Goal: Task Accomplishment & Management: Complete application form

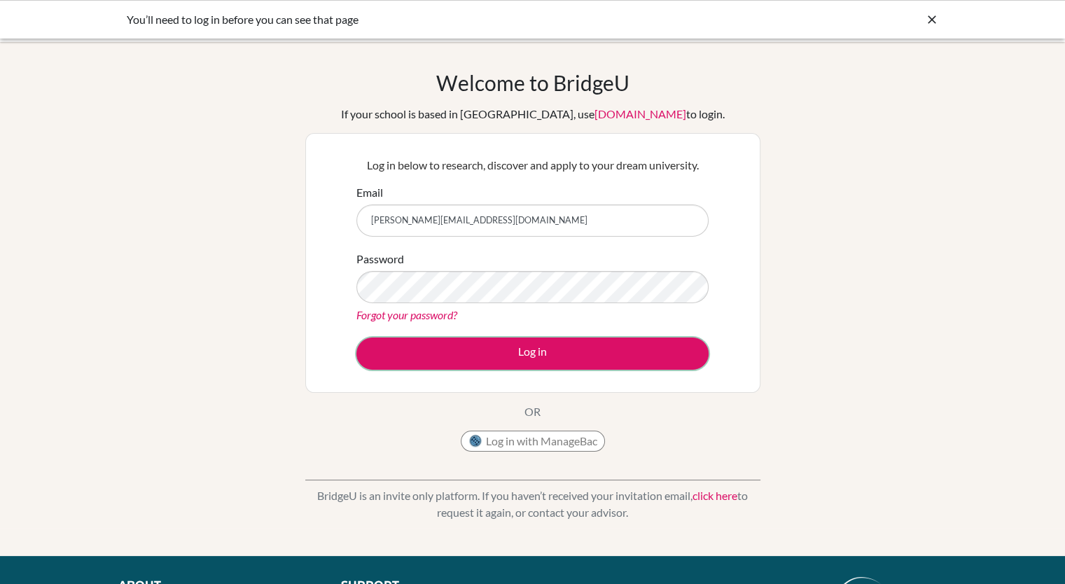
click at [532, 349] on button "Log in" at bounding box center [532, 353] width 352 height 32
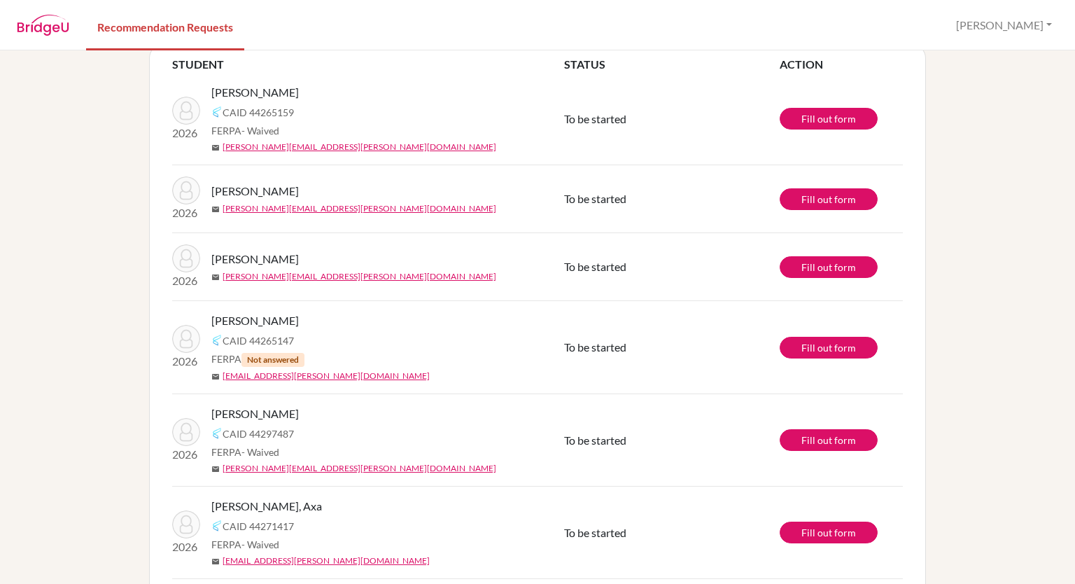
scroll to position [88, 0]
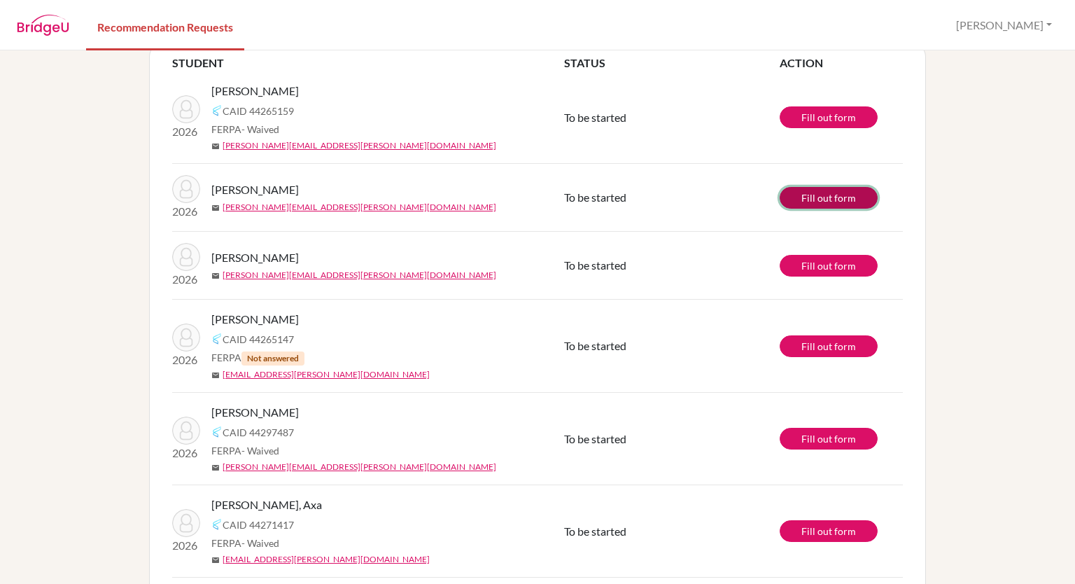
click at [831, 198] on link "Fill out form" at bounding box center [829, 198] width 98 height 22
click at [822, 265] on link "Fill out form" at bounding box center [829, 266] width 98 height 22
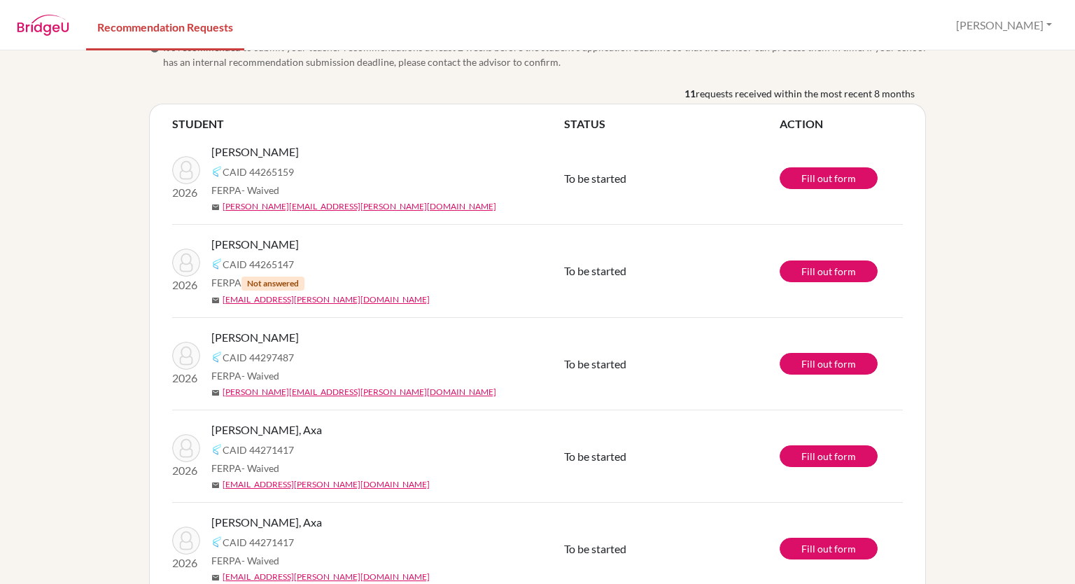
scroll to position [27, 0]
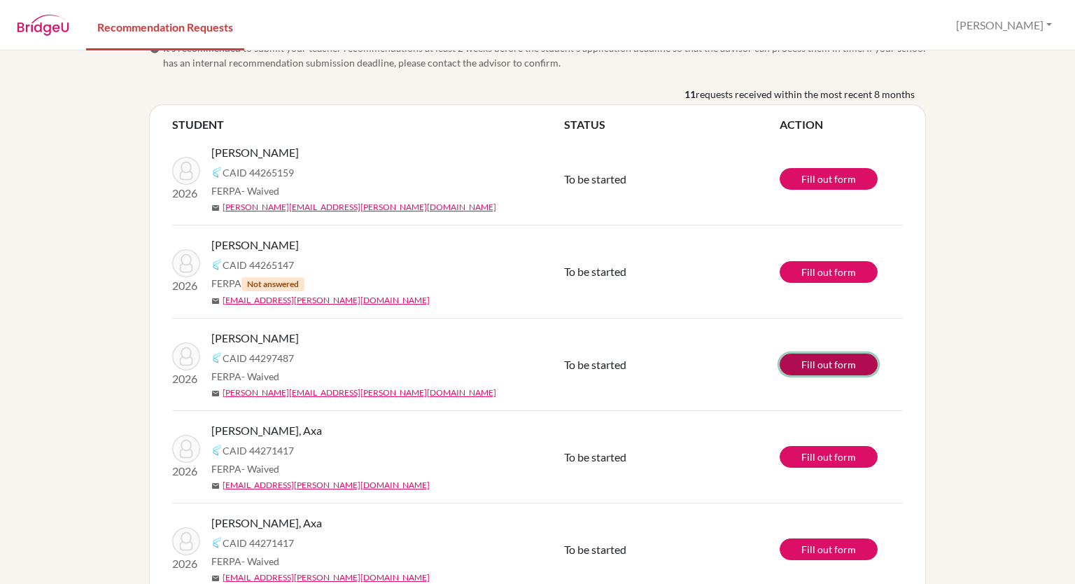
click at [820, 365] on link "Fill out form" at bounding box center [829, 364] width 98 height 22
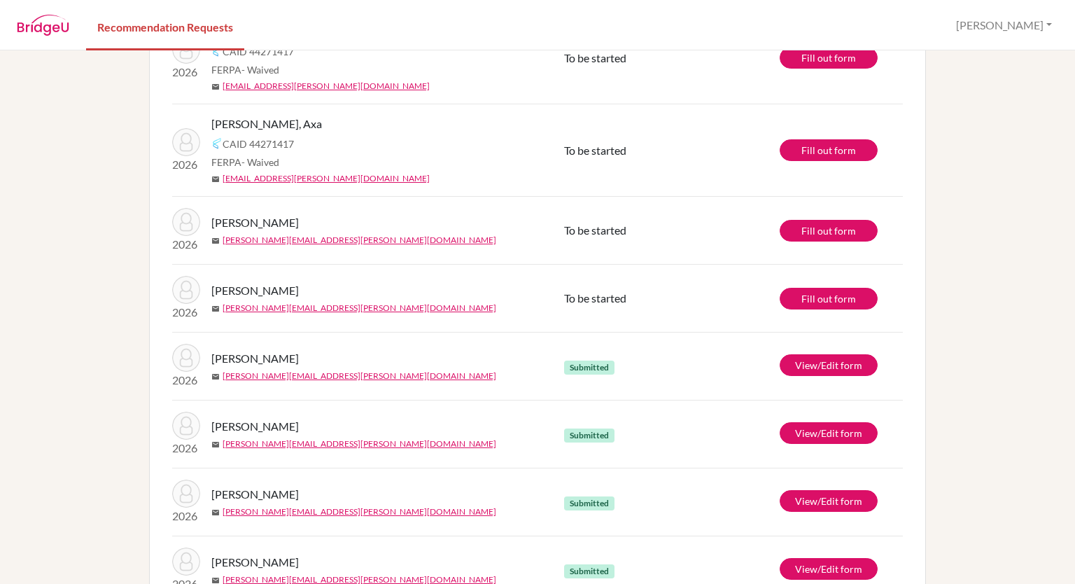
scroll to position [472, 0]
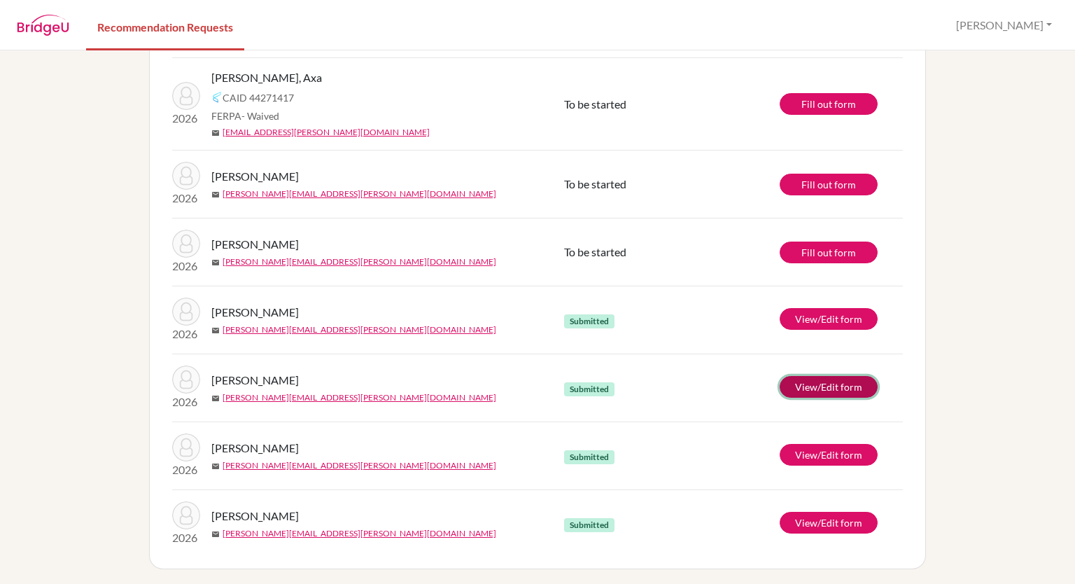
click at [822, 382] on link "View/Edit form" at bounding box center [829, 387] width 98 height 22
